Goal: Check status: Check status

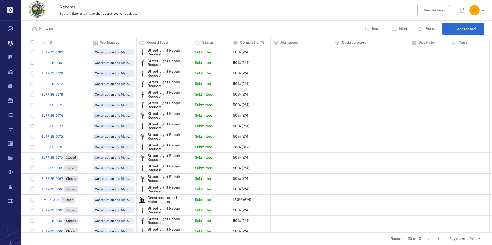
click at [48, 50] on span "SLRR-25-0083" at bounding box center [52, 52] width 22 height 5
drag, startPoint x: 48, startPoint y: 50, endPoint x: 61, endPoint y: 54, distance: 13.0
click at [61, 54] on span "SLRR-25-0083" at bounding box center [52, 52] width 22 height 5
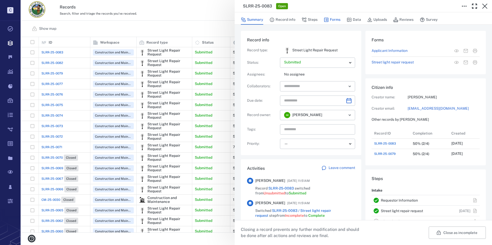
click at [330, 19] on button "Forms" at bounding box center [332, 20] width 17 height 10
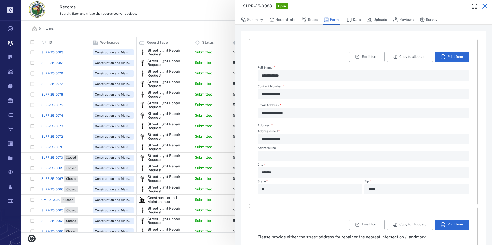
click at [483, 5] on icon "button" at bounding box center [485, 6] width 6 height 6
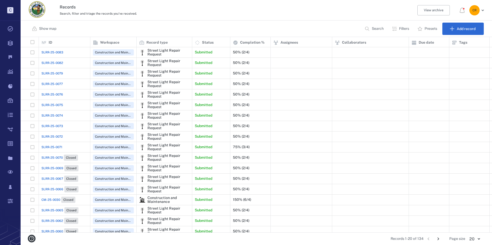
click at [48, 71] on span "SLRR-25-0079" at bounding box center [52, 73] width 22 height 5
drag, startPoint x: 48, startPoint y: 71, endPoint x: 58, endPoint y: 74, distance: 10.7
click at [58, 74] on span "SLRR-25-0079" at bounding box center [52, 73] width 22 height 5
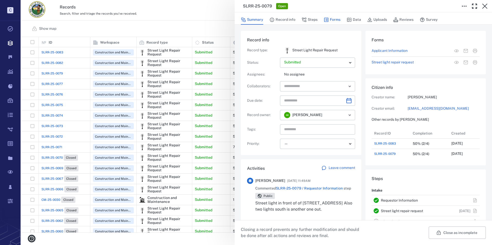
click at [332, 19] on button "Forms" at bounding box center [332, 20] width 17 height 10
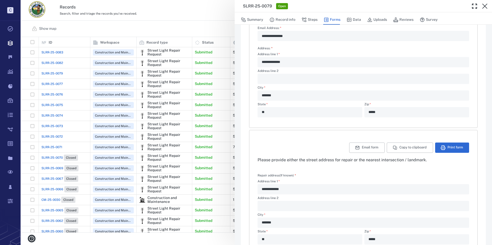
scroll to position [120, 0]
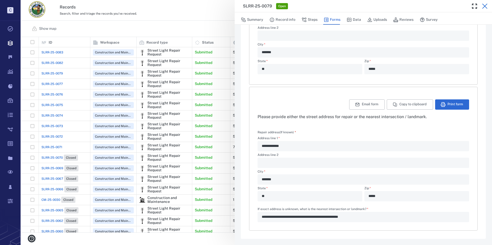
click at [486, 5] on icon "button" at bounding box center [484, 6] width 5 height 5
